Goal: Find specific page/section: Find specific page/section

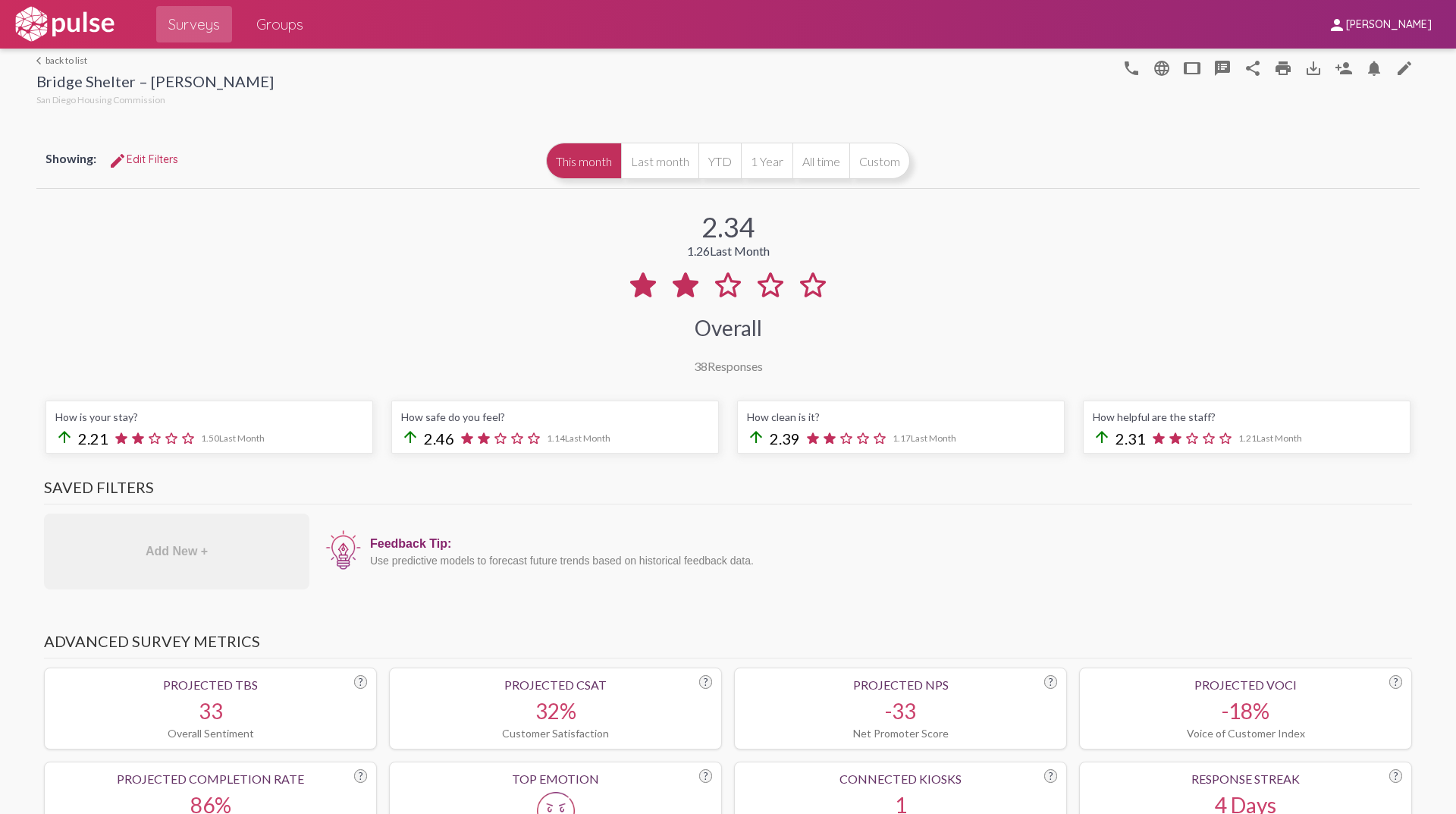
scroll to position [1138, 0]
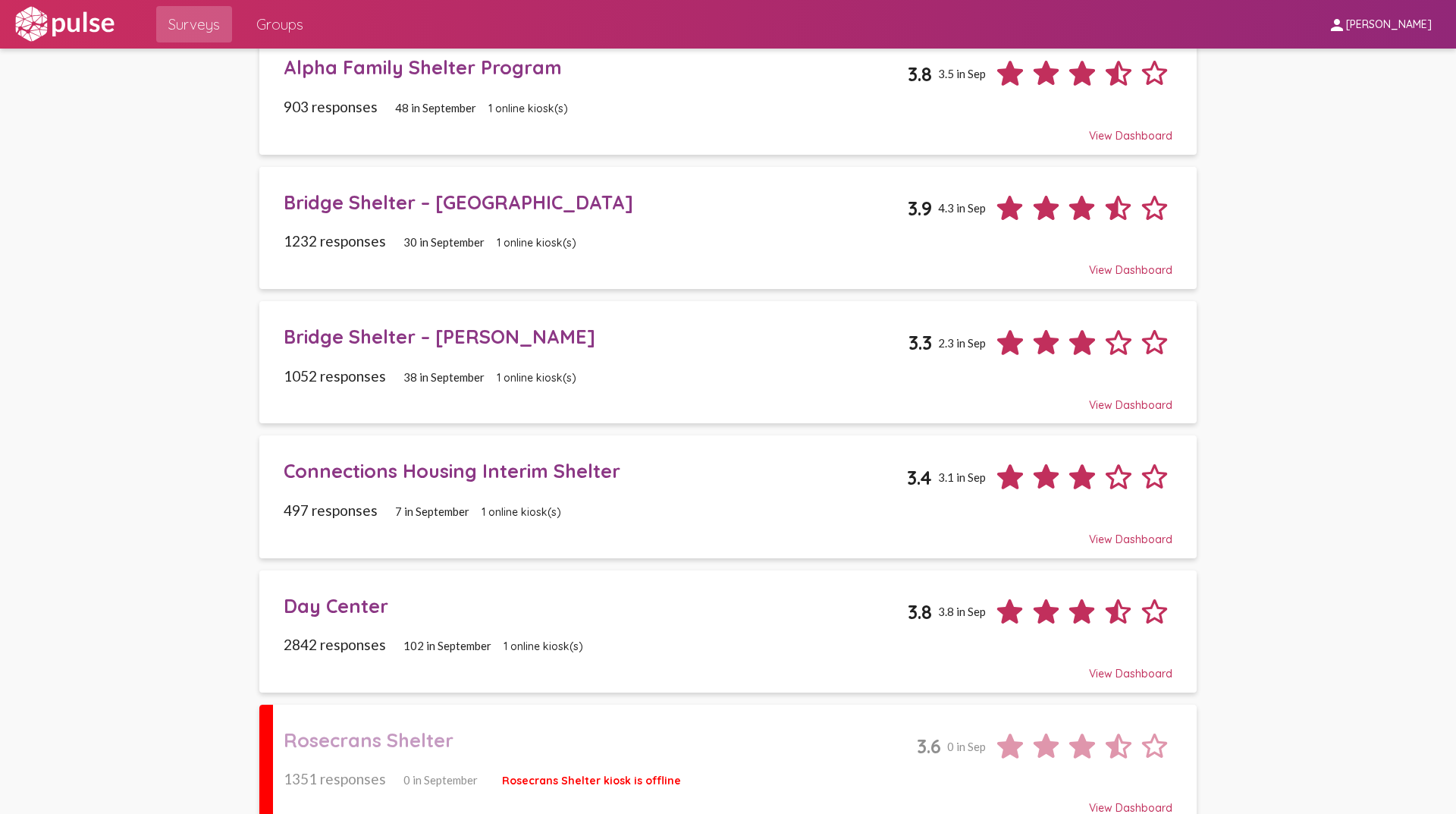
scroll to position [180, 0]
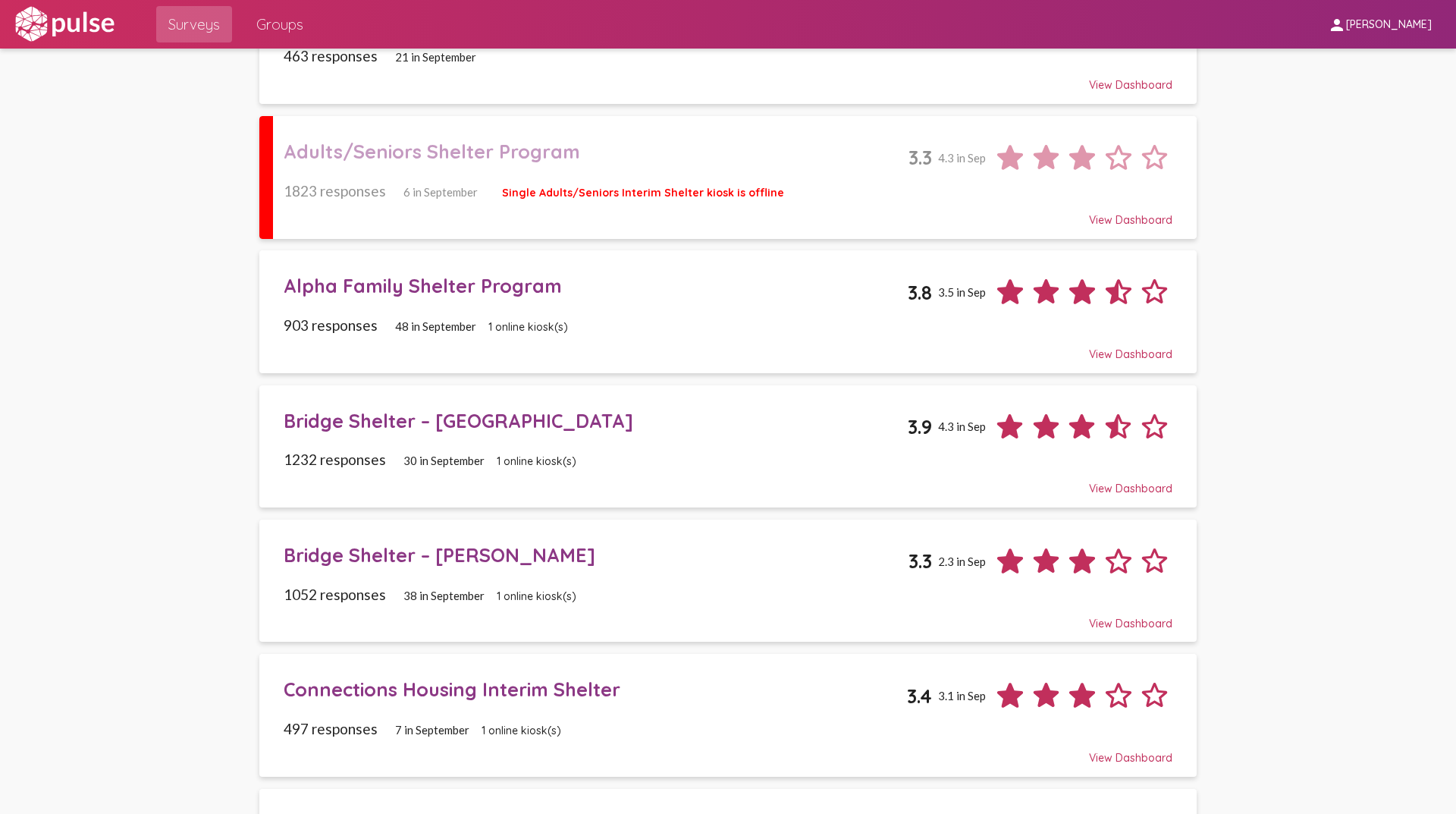
click at [364, 688] on div "Connections Housing Interim Shelter" at bounding box center [595, 689] width 624 height 24
